Goal: Entertainment & Leisure: Consume media (video, audio)

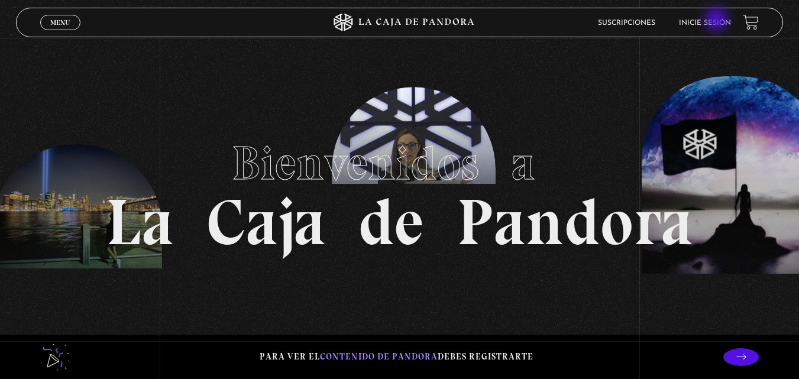
click at [718, 21] on link "Inicie sesión" at bounding box center [705, 23] width 52 height 7
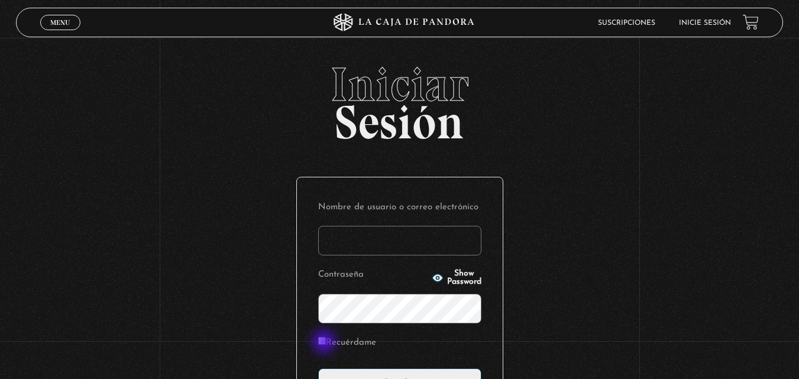
click at [325, 343] on input "Recuérdame" at bounding box center [322, 341] width 8 height 8
checkbox input "true"
click at [347, 249] on input "Nombre de usuario o correo electrónico" at bounding box center [399, 241] width 163 height 30
type input "[EMAIL_ADDRESS][DOMAIN_NAME]"
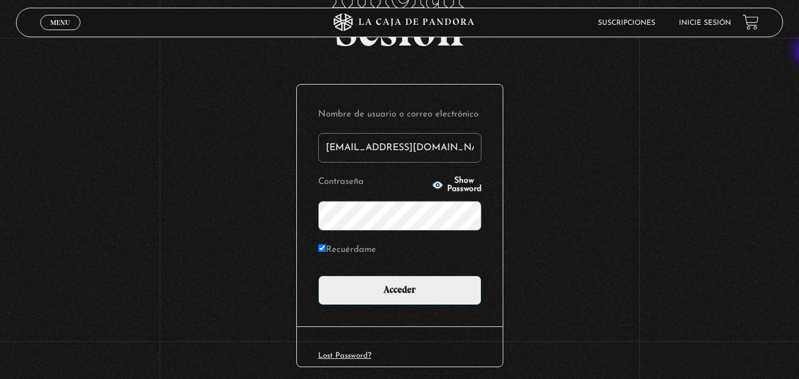
scroll to position [95, 0]
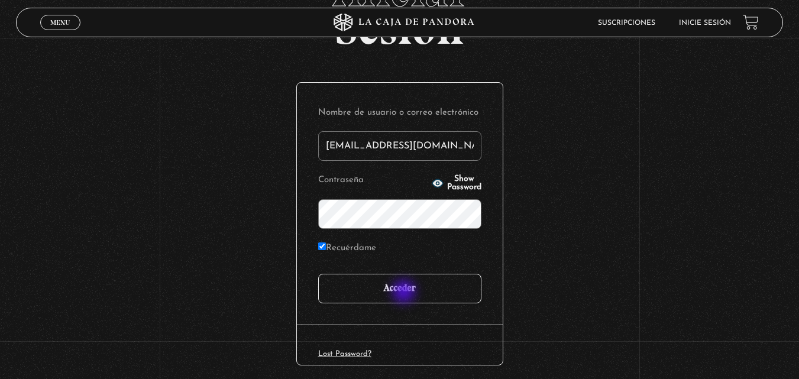
click at [405, 293] on input "Acceder" at bounding box center [399, 289] width 163 height 30
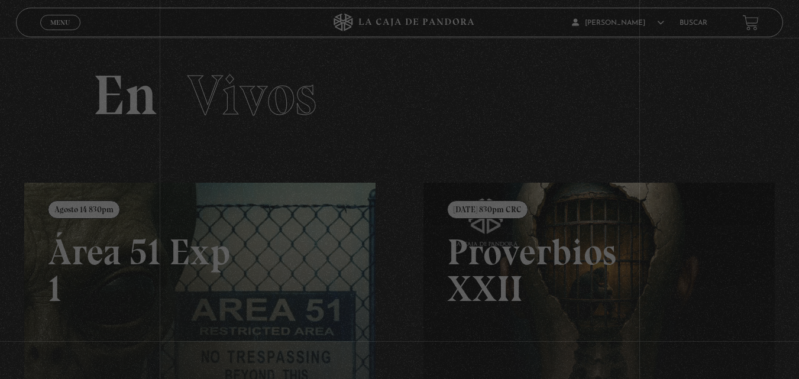
click at [405, 293] on div "Menu Cerrar Alberth En vivos Pandora Centinelas Mi cuenta Salir Buscar Buscar E…" at bounding box center [399, 352] width 799 height 629
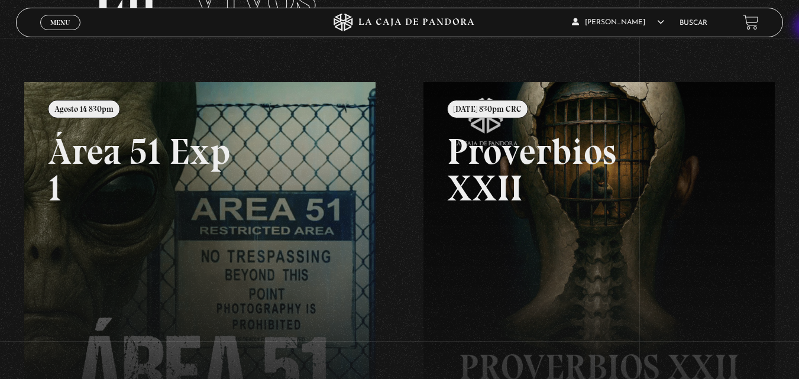
scroll to position [95, 0]
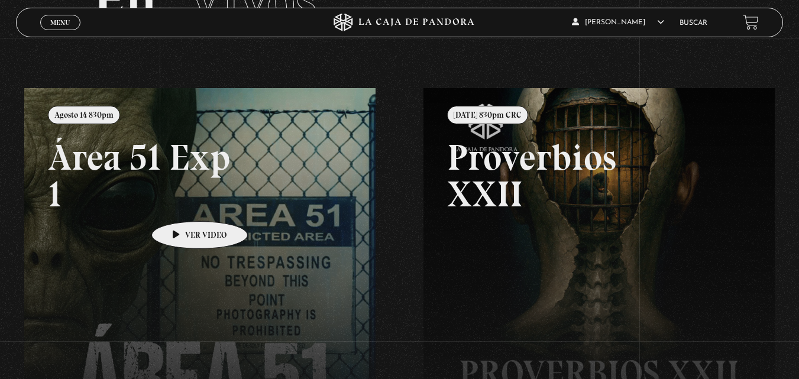
click at [181, 203] on link at bounding box center [423, 277] width 799 height 379
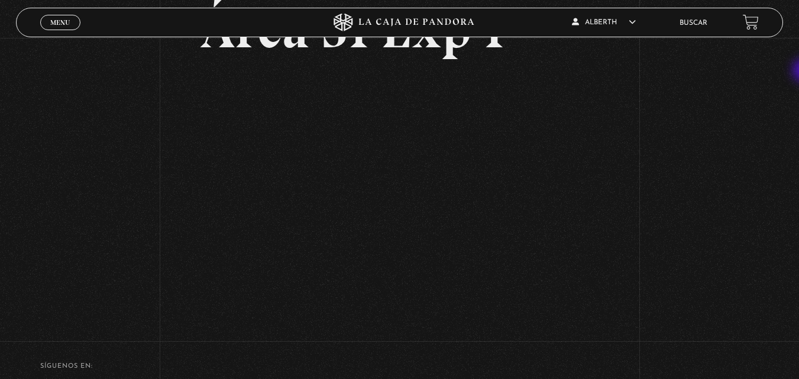
scroll to position [99, 0]
click at [671, 192] on div "Volver Agosto 14 830pm Área 51 Exp 1" at bounding box center [399, 130] width 799 height 382
click at [99, 179] on div "Volver Agosto 14 830pm Área 51 Exp 1" at bounding box center [399, 130] width 799 height 382
click at [726, 196] on div "Volver Agosto 14 830pm Área 51 Exp 1" at bounding box center [399, 130] width 799 height 382
click at [648, 160] on div "Volver Agosto 14 830pm Área 51 Exp 1" at bounding box center [399, 130] width 799 height 382
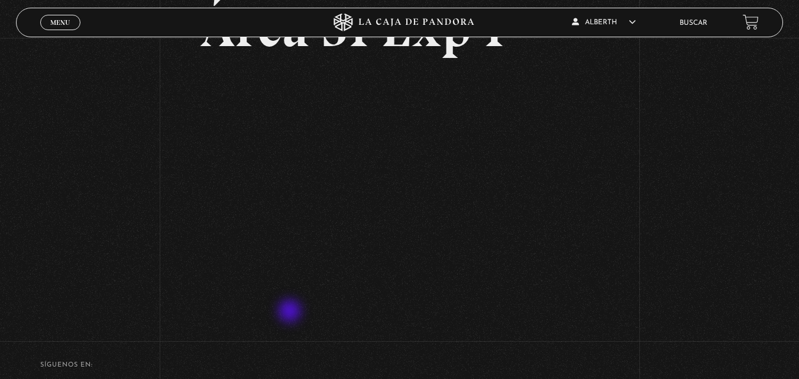
click at [291, 312] on div "Volver Agosto 14 830pm Área 51 Exp 1" at bounding box center [399, 149] width 399 height 344
click at [87, 215] on div "Volver Agosto 14 830pm Área 51 Exp 1" at bounding box center [399, 130] width 799 height 382
click at [7, 73] on div "Volver Agosto 14 830pm Área 51 Exp 1" at bounding box center [399, 130] width 799 height 382
